Goal: Task Accomplishment & Management: Use online tool/utility

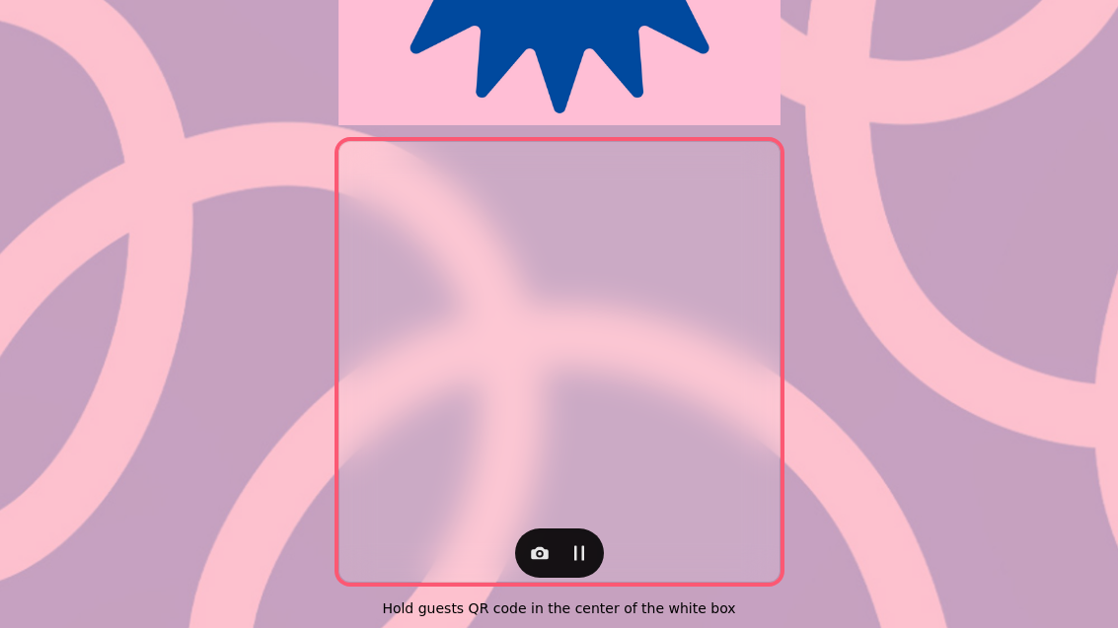
scroll to position [391, 0]
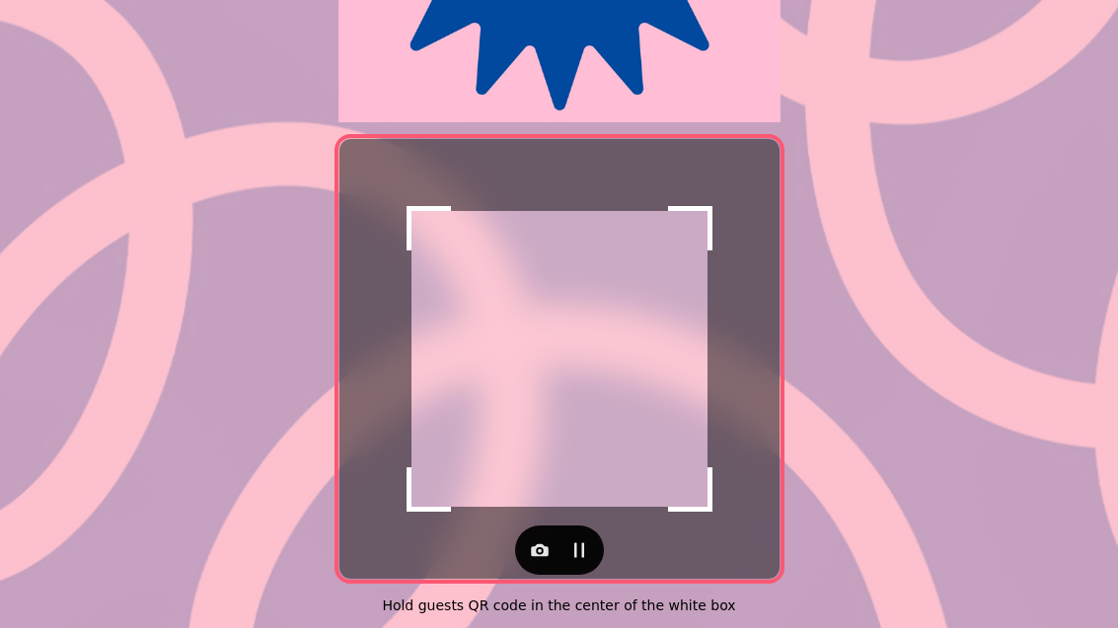
click at [539, 533] on button "button" at bounding box center [539, 550] width 39 height 39
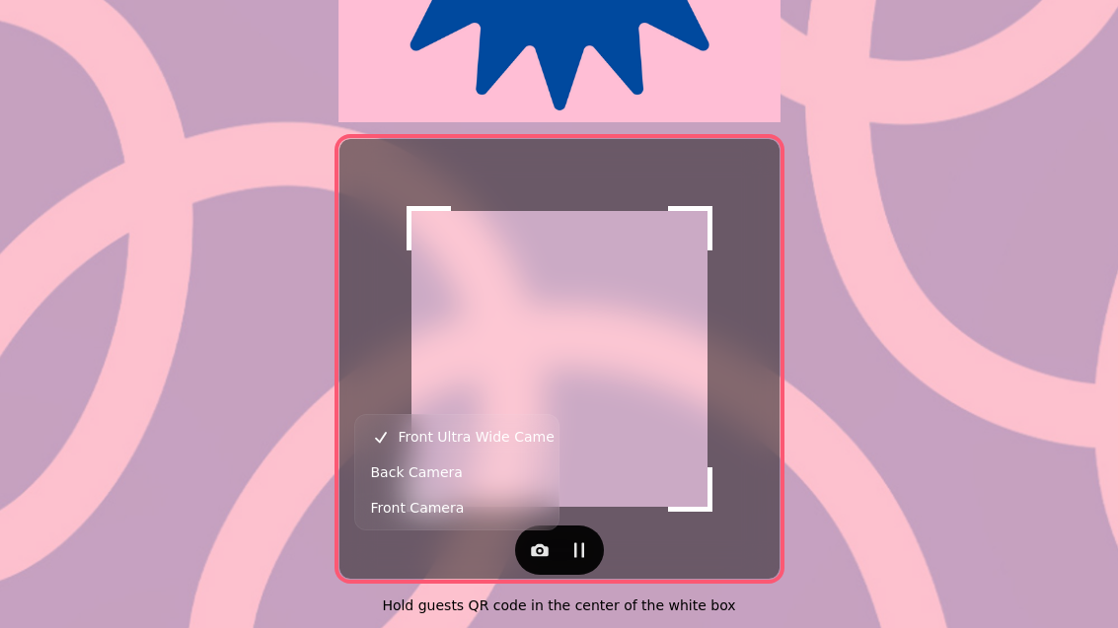
click at [443, 478] on span "Back Camera" at bounding box center [417, 473] width 92 height 24
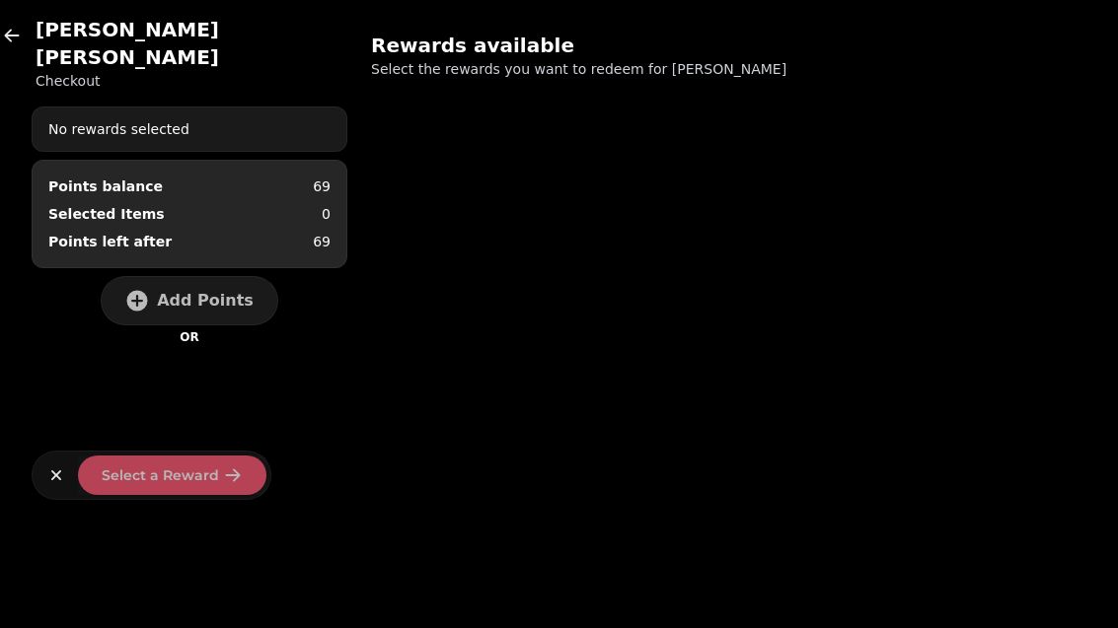
click at [203, 293] on span "Add Points" at bounding box center [205, 301] width 97 height 16
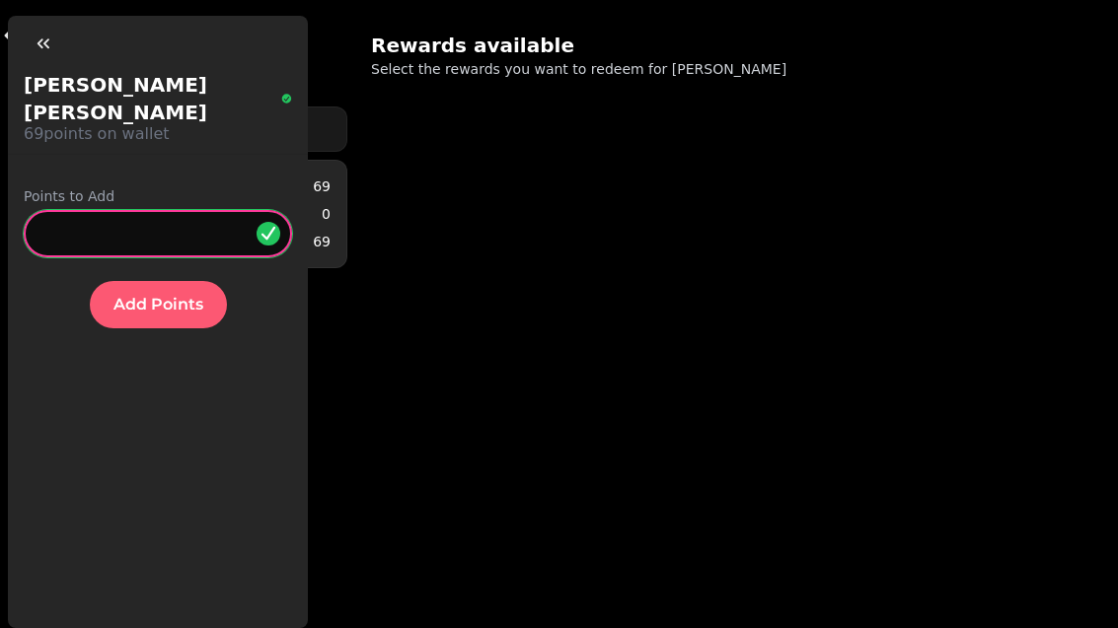
click at [170, 210] on input "*" at bounding box center [158, 233] width 268 height 47
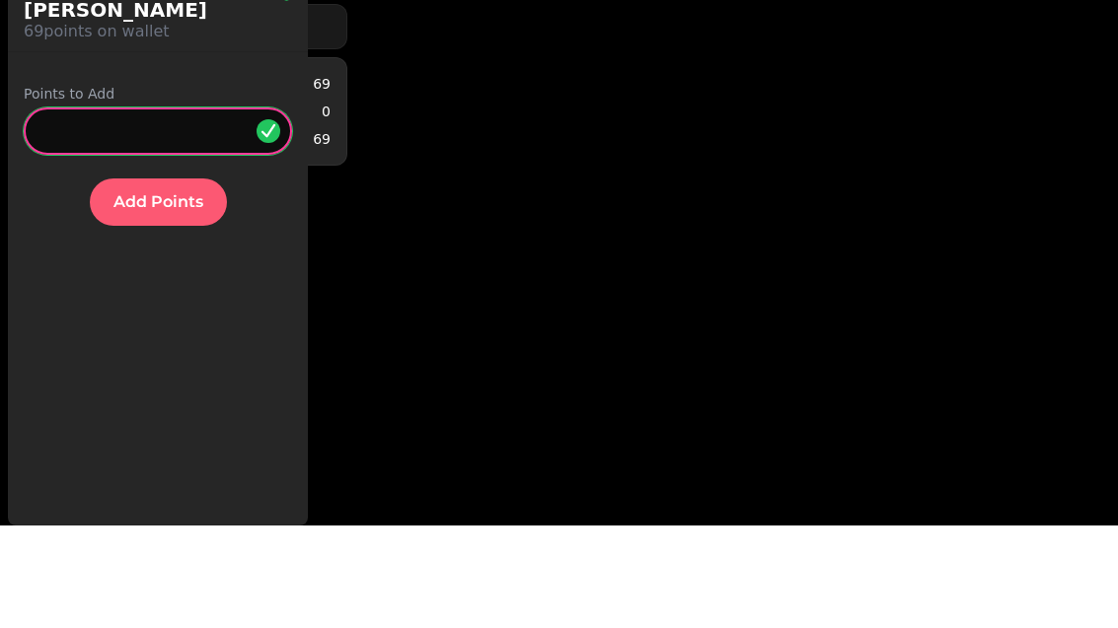
type input "**"
click at [166, 297] on span "Add Points" at bounding box center [158, 305] width 90 height 16
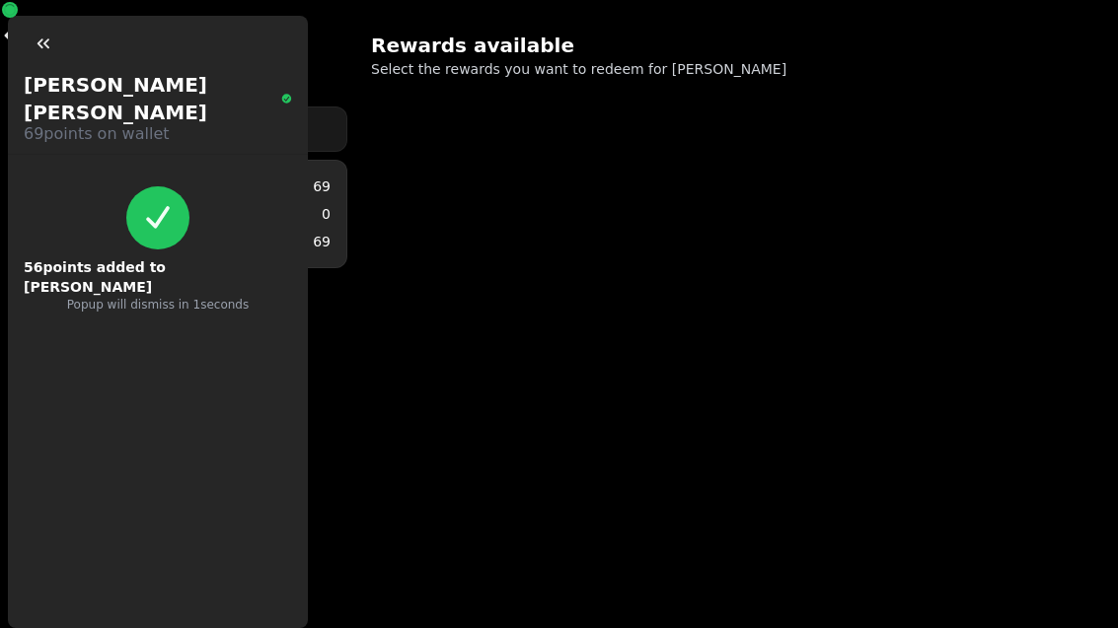
click at [538, 445] on div "[PERSON_NAME] Checkout No rewards selected Points balance 69 Selected Items 0 P…" at bounding box center [559, 314] width 1118 height 628
